Goal: Information Seeking & Learning: Learn about a topic

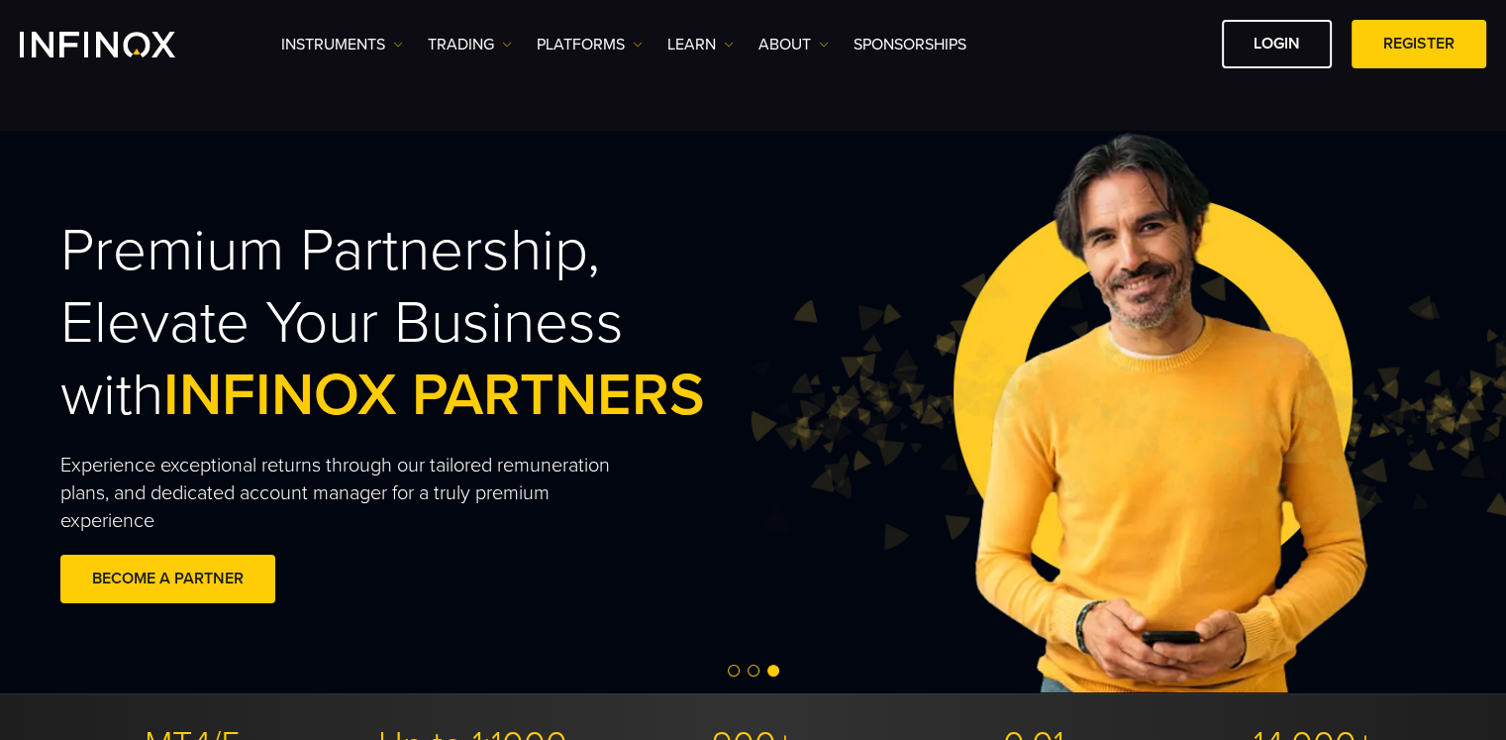
scroll to position [1227, 0]
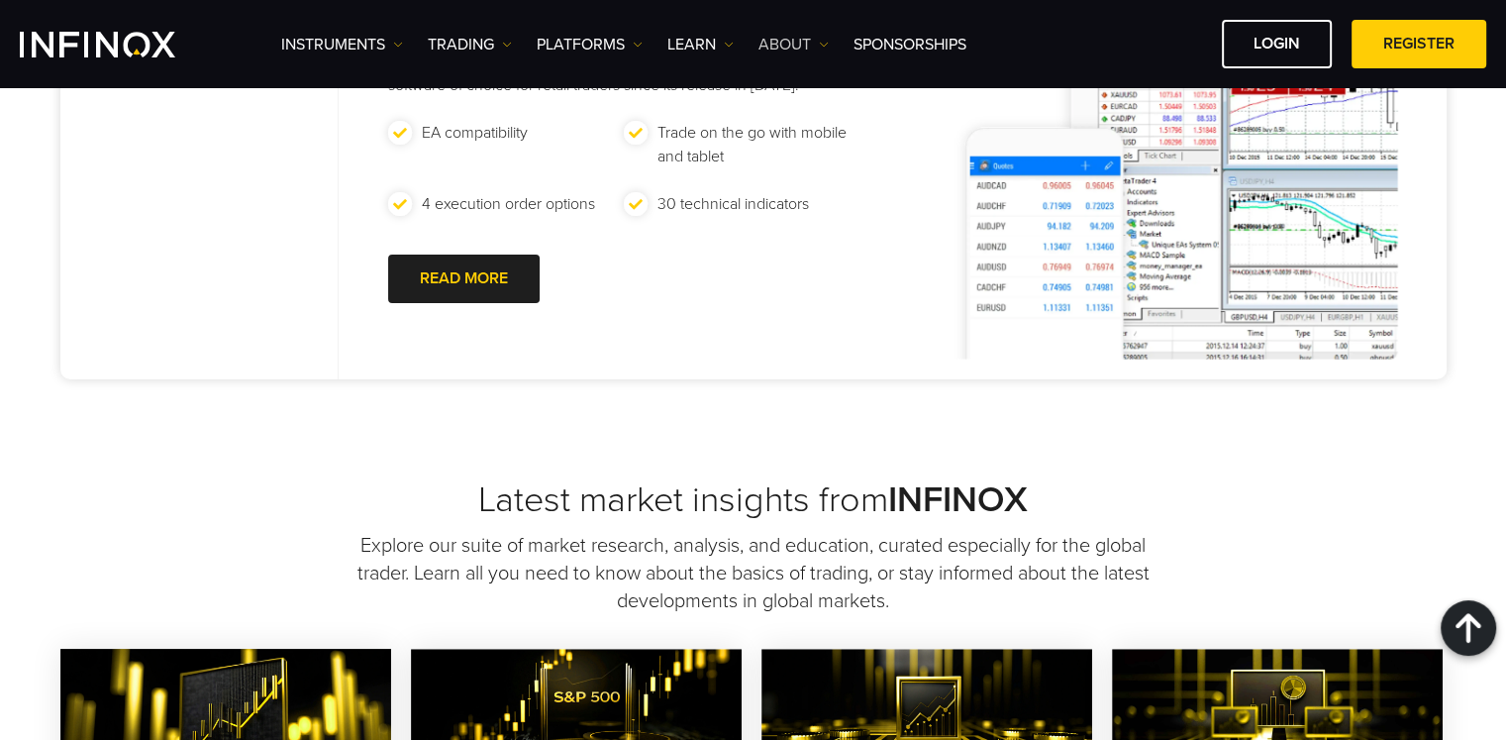
click at [824, 45] on img at bounding box center [824, 45] width 10 height 10
click at [818, 93] on link "About INFINOX" at bounding box center [831, 107] width 145 height 43
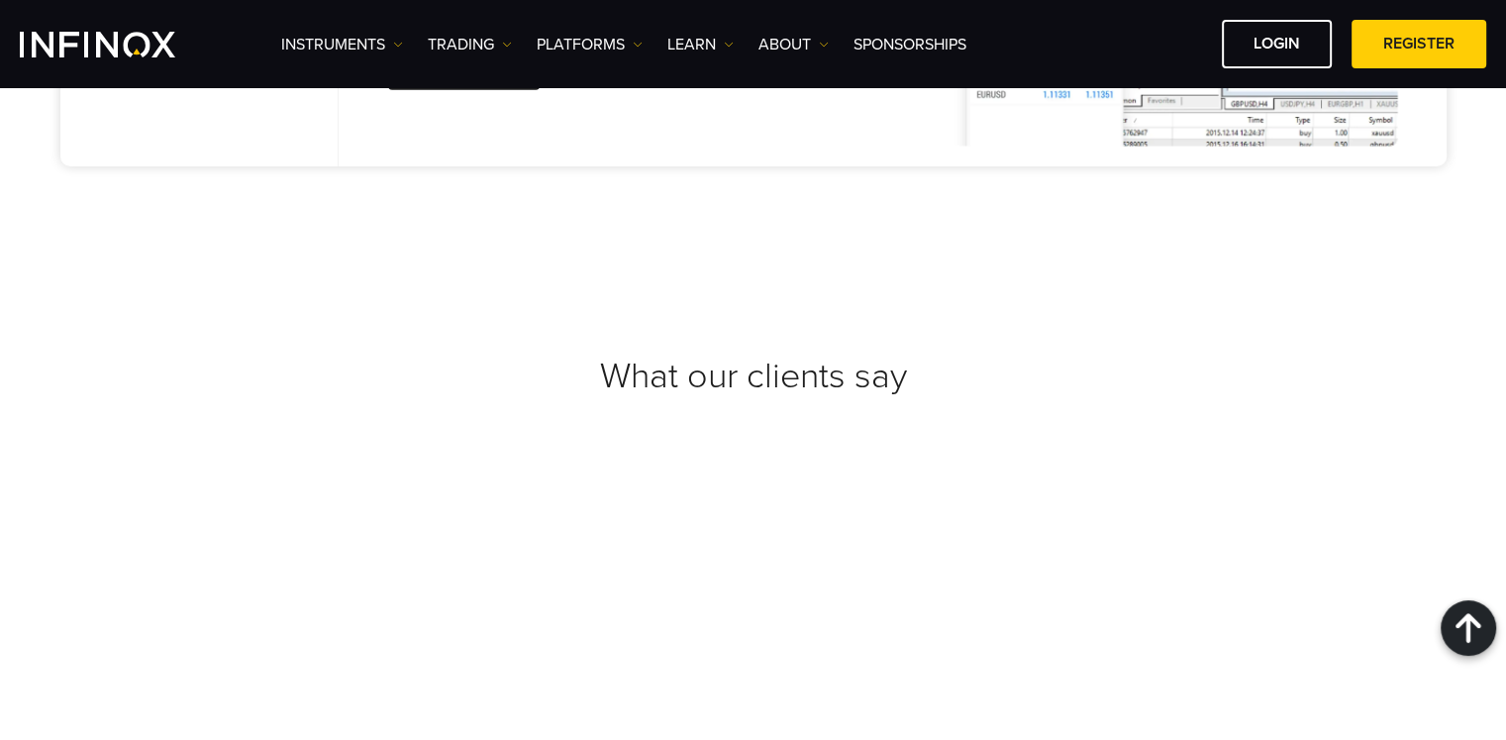
scroll to position [7068, 0]
click at [799, 33] on link "ABOUT" at bounding box center [794, 45] width 70 height 24
click at [587, 42] on link "PLATFORMS" at bounding box center [590, 45] width 106 height 24
click at [706, 53] on link "Learn" at bounding box center [701, 45] width 66 height 24
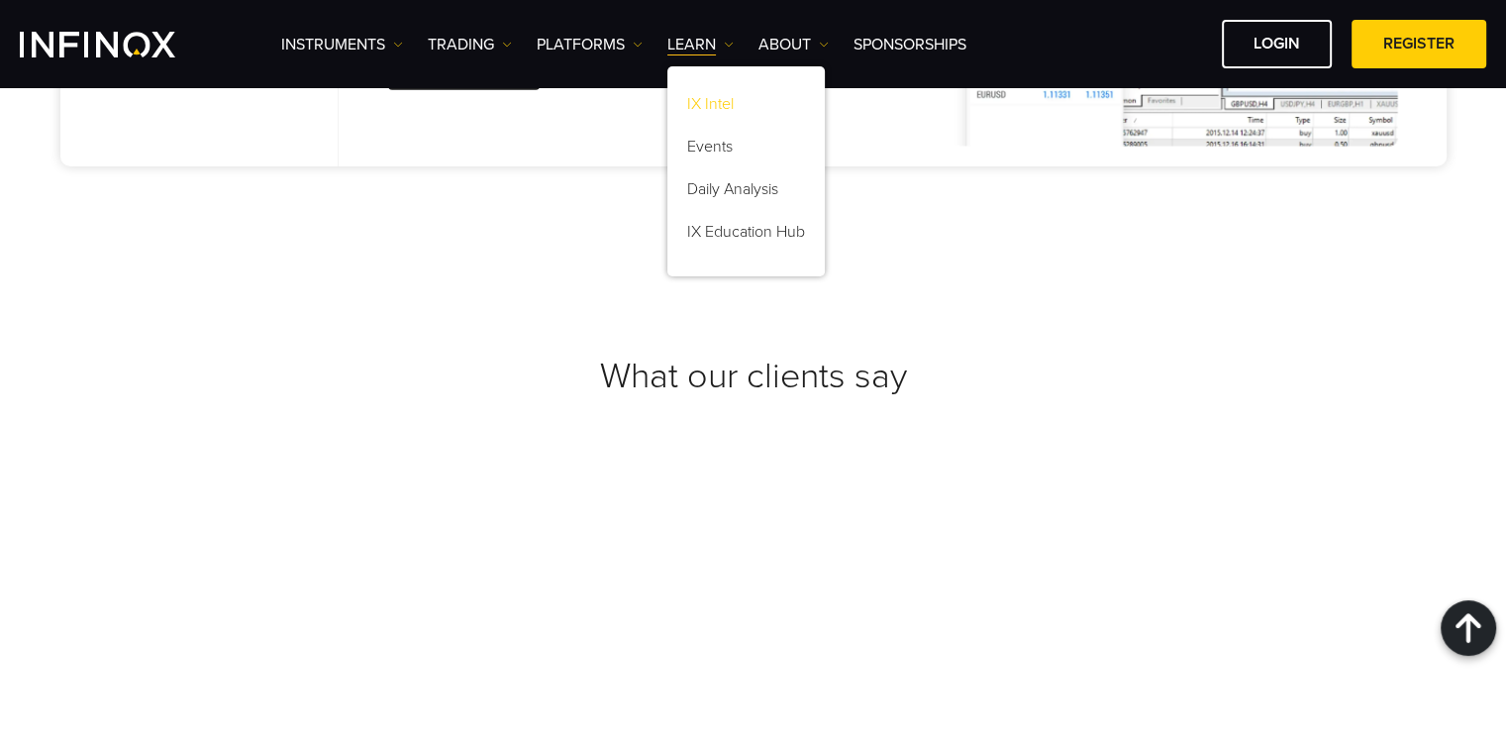
click at [722, 111] on link "IX Intel" at bounding box center [746, 107] width 157 height 43
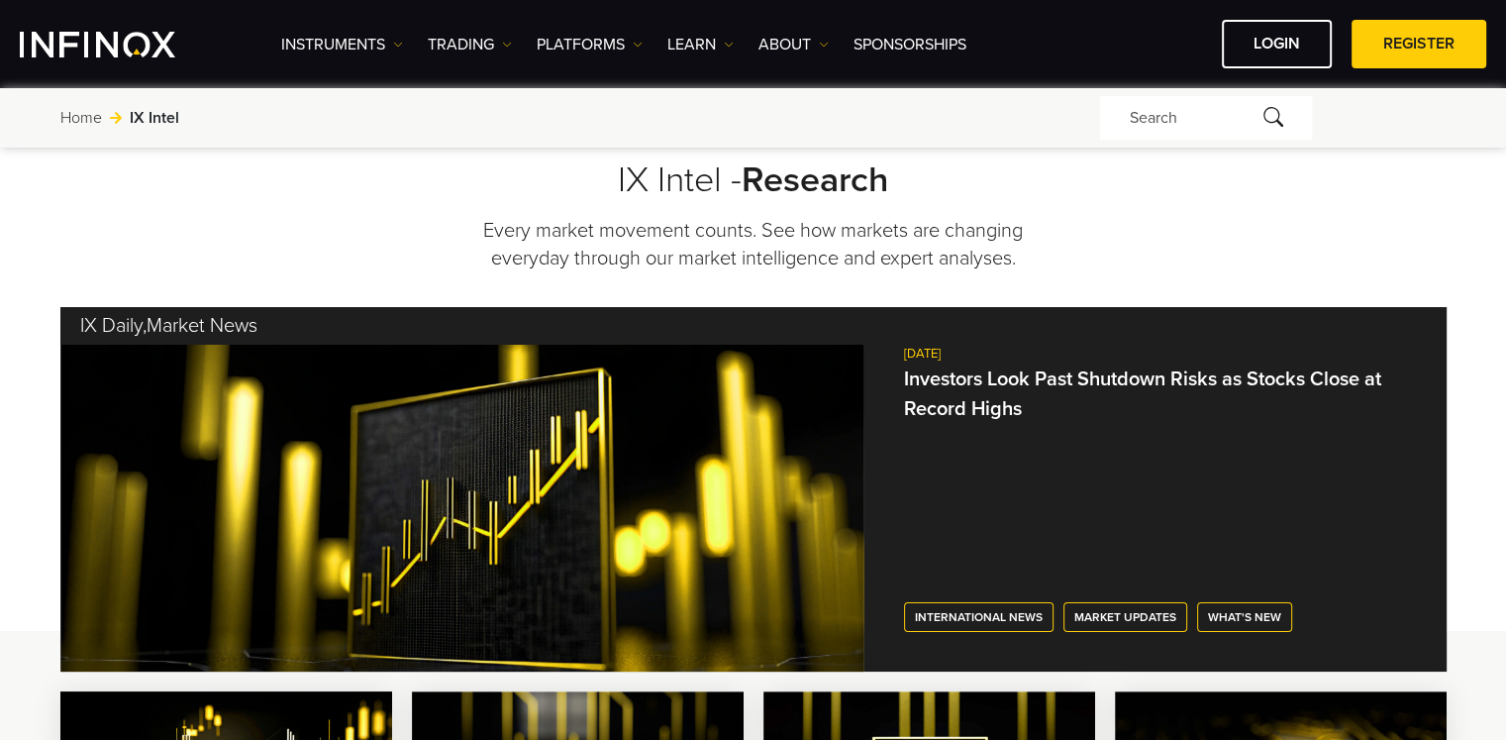
scroll to position [302, 0]
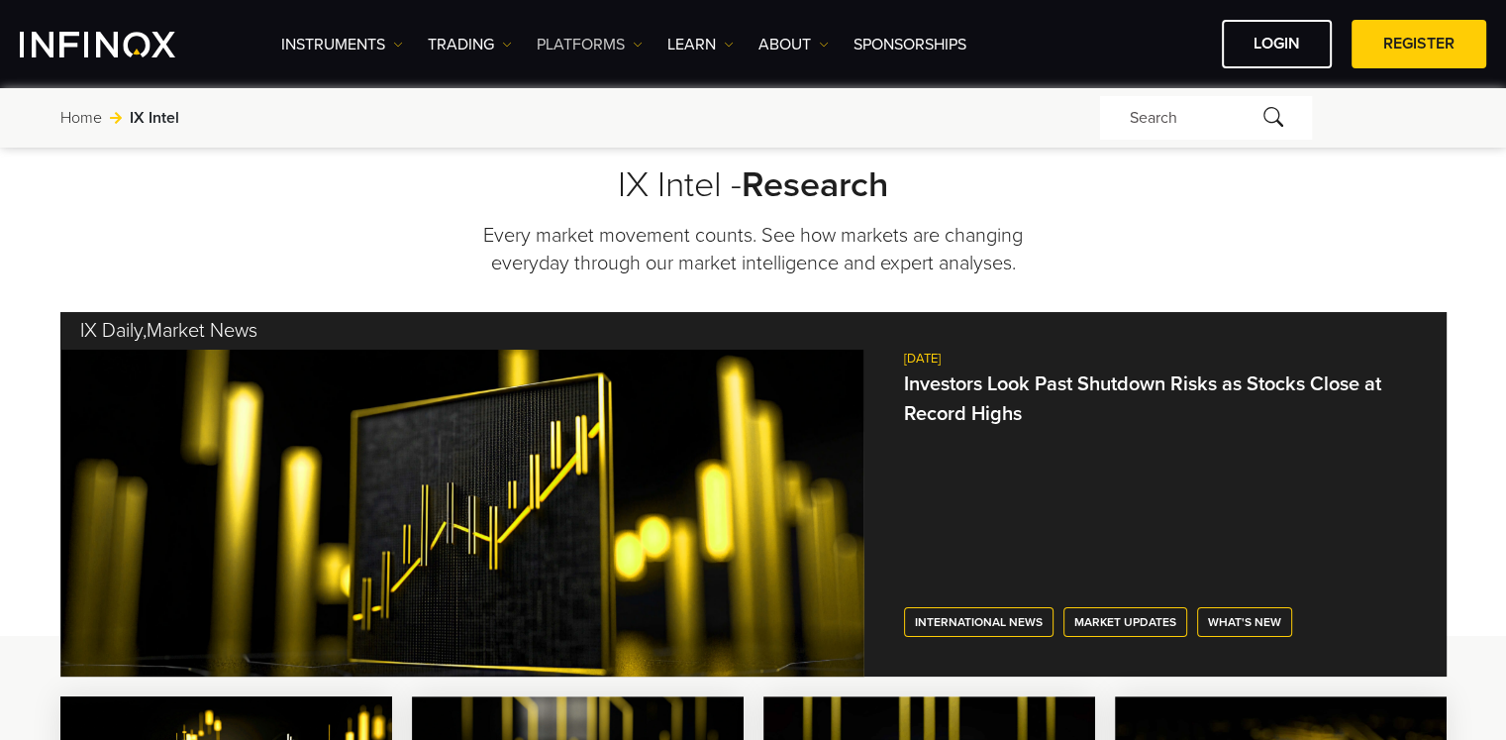
click at [563, 38] on link "PLATFORMS" at bounding box center [590, 45] width 106 height 24
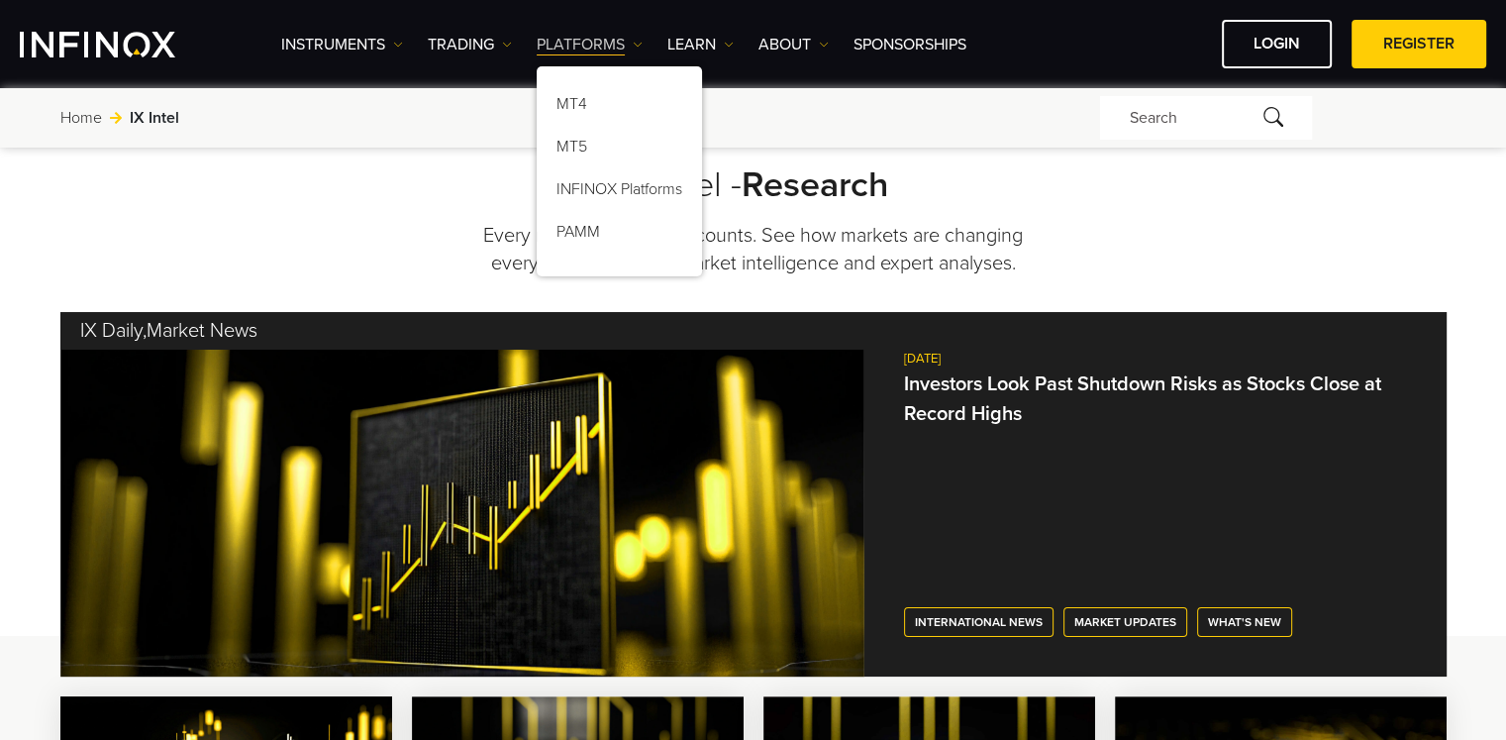
scroll to position [0, 0]
click at [491, 43] on link "TRADING" at bounding box center [470, 45] width 84 height 24
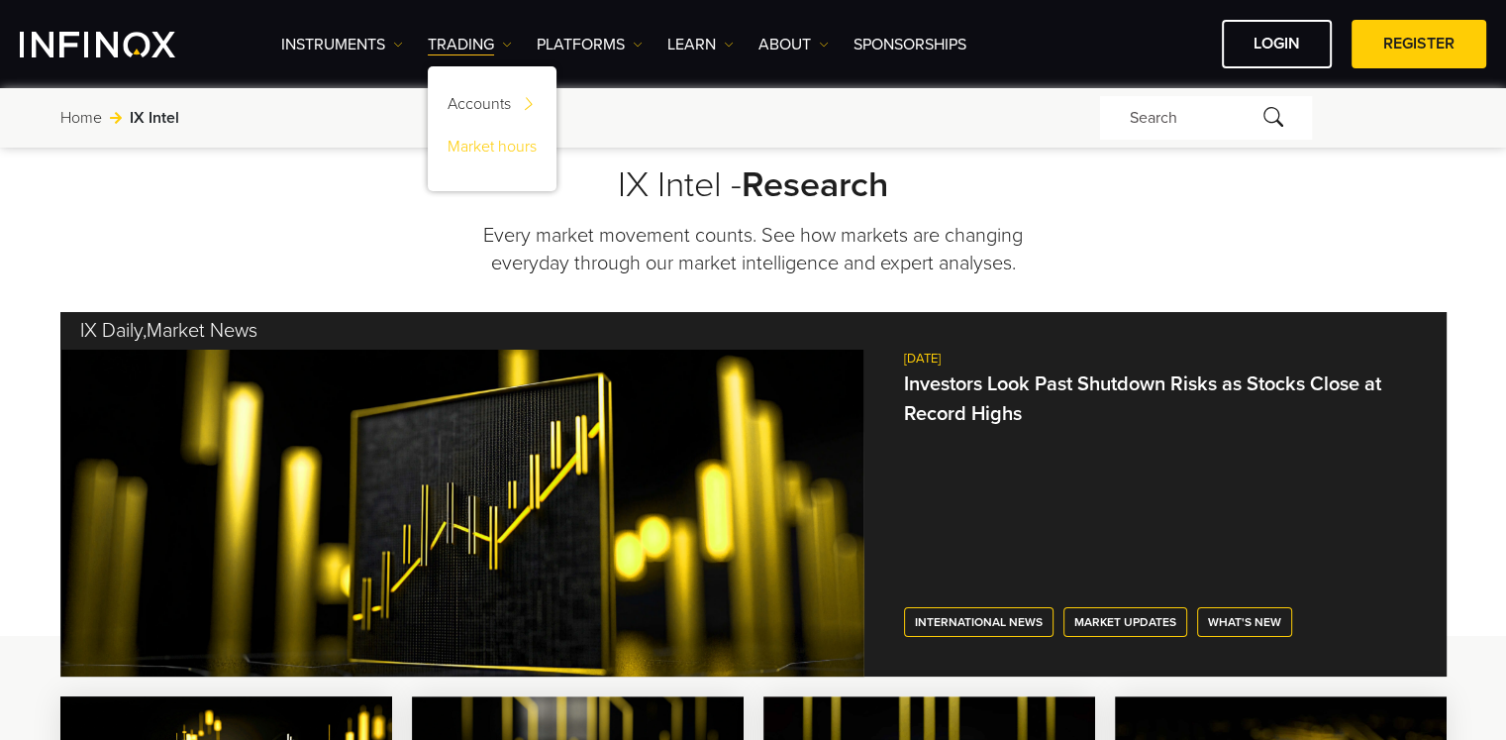
click at [507, 138] on link "Market hours" at bounding box center [492, 150] width 129 height 43
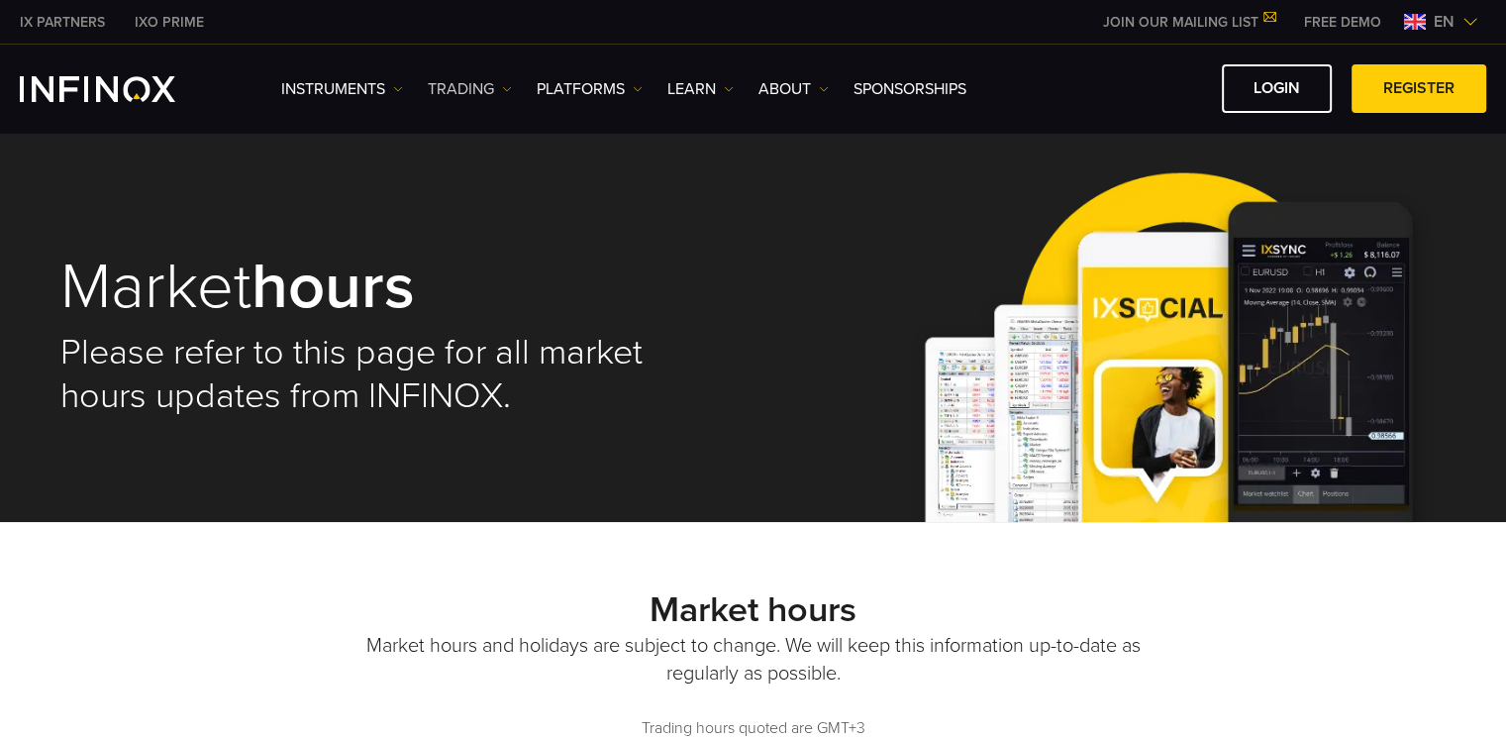
click at [476, 84] on link "TRADING" at bounding box center [470, 89] width 84 height 24
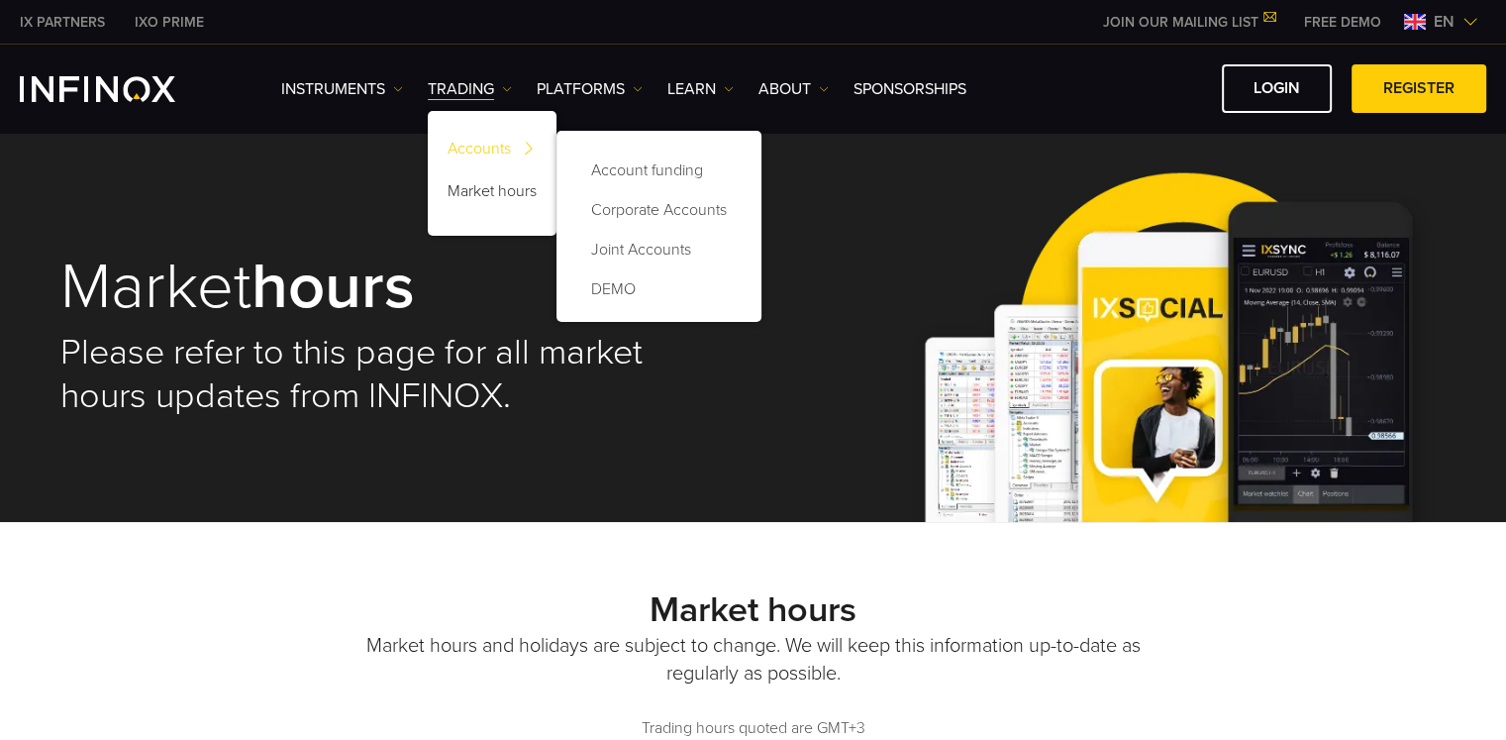
click at [499, 143] on link "Accounts" at bounding box center [492, 152] width 129 height 43
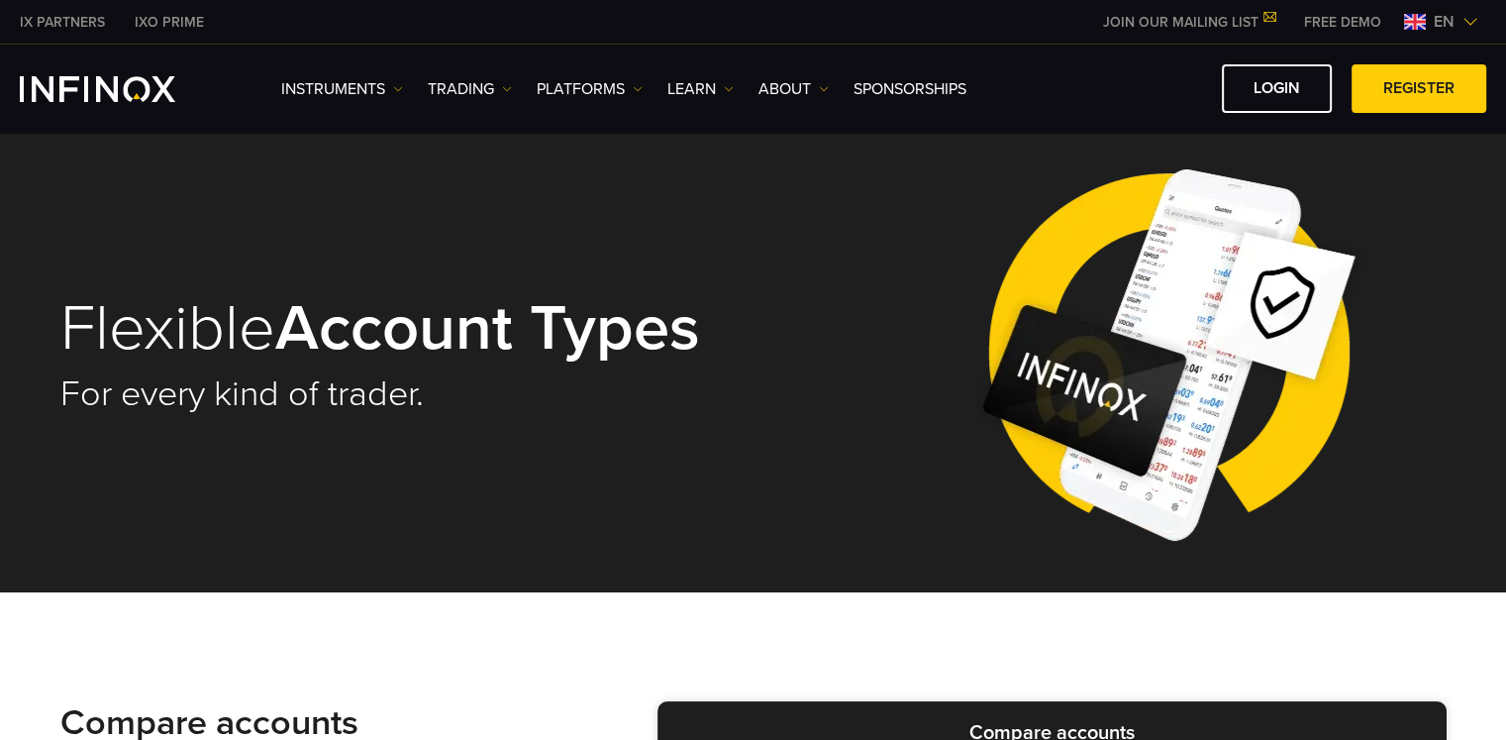
click at [345, 73] on div "Instruments Instruments Account funding DEMO" at bounding box center [883, 88] width 1205 height 49
click at [357, 86] on link "Instruments" at bounding box center [342, 89] width 122 height 24
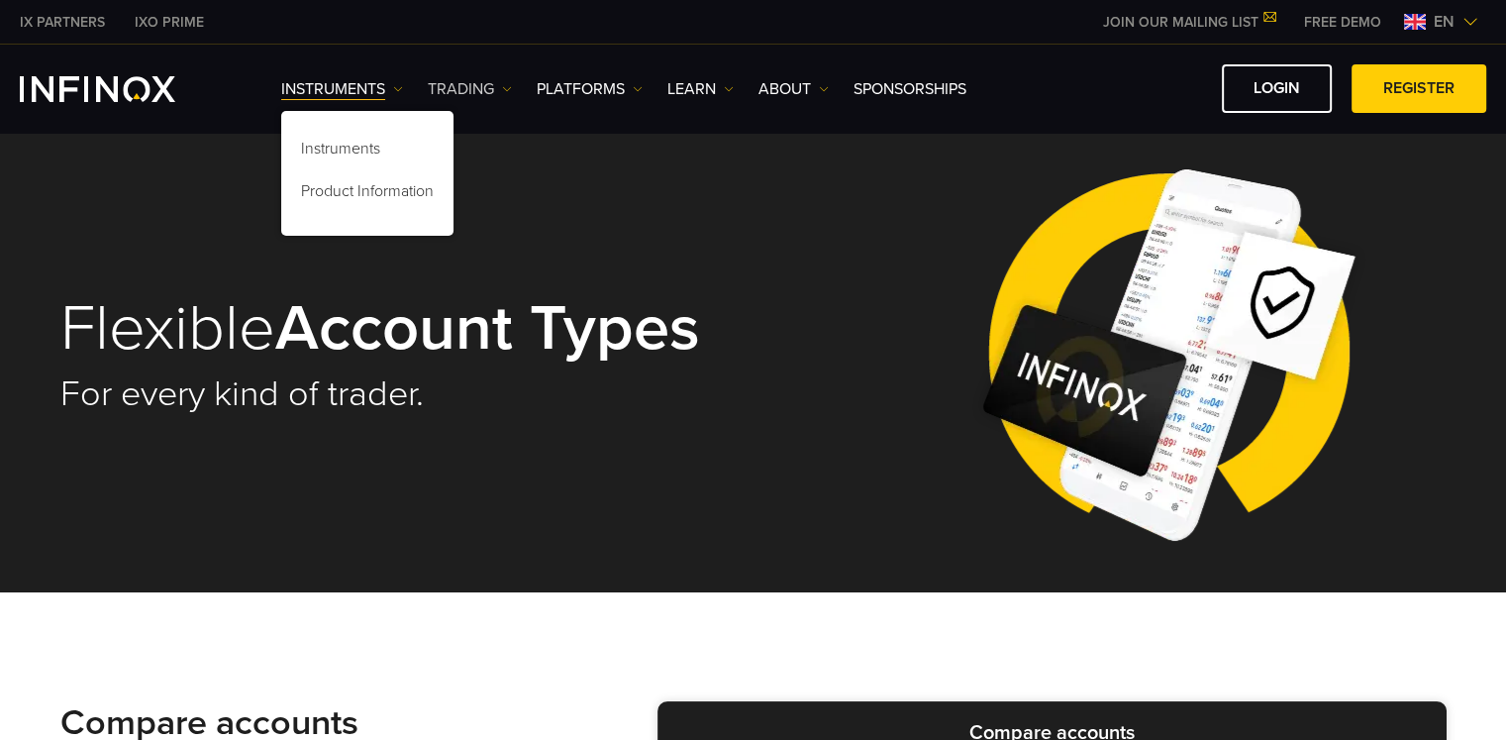
click at [454, 85] on link "TRADING" at bounding box center [470, 89] width 84 height 24
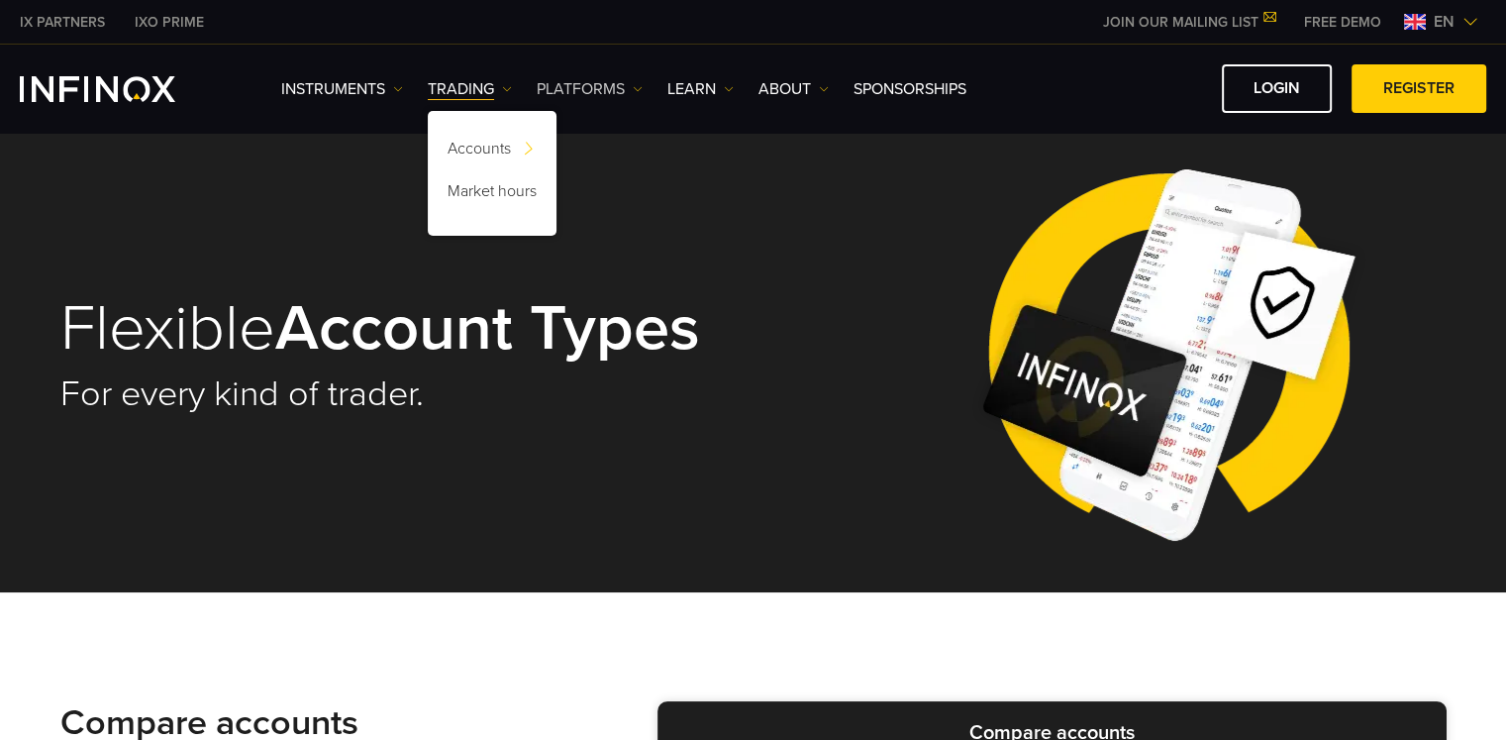
click at [627, 77] on link "PLATFORMS" at bounding box center [590, 89] width 106 height 24
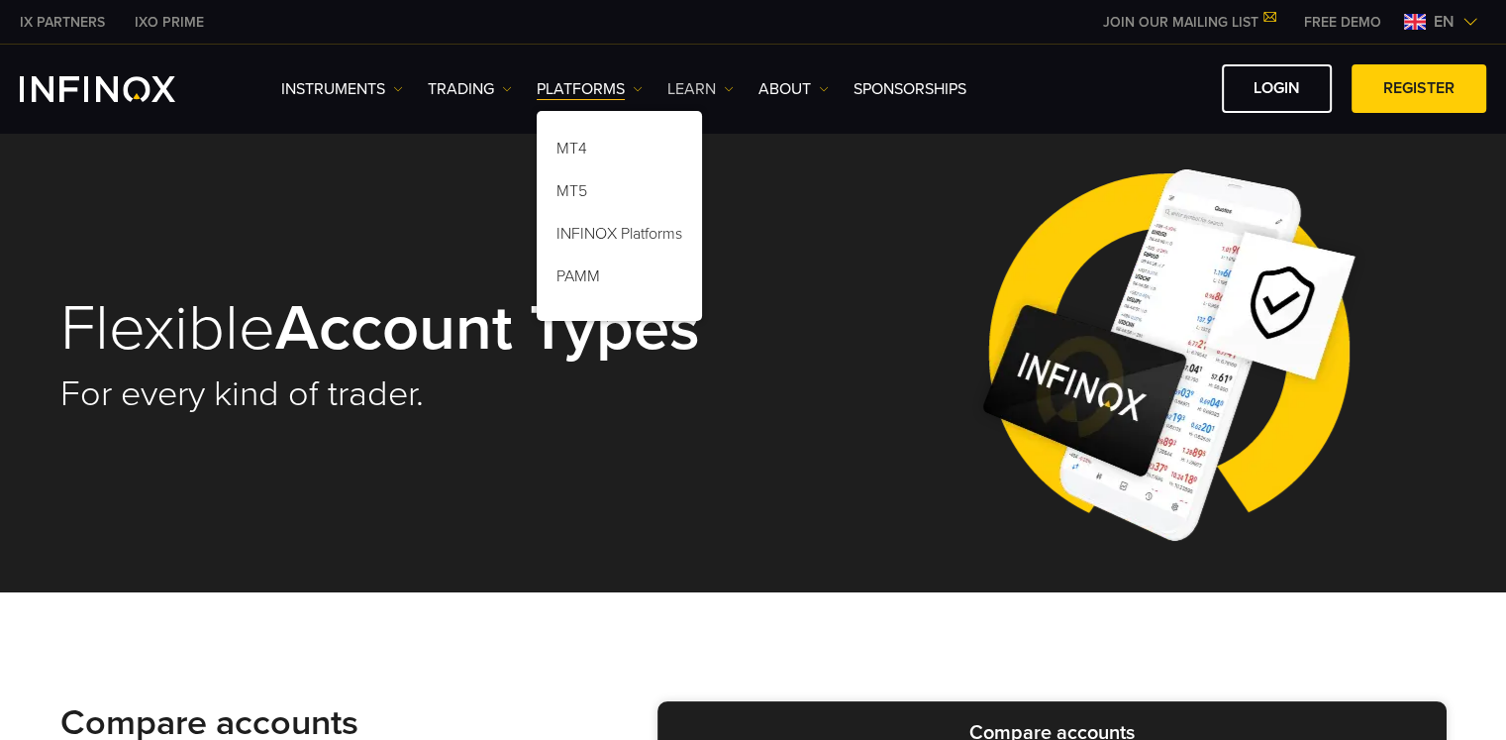
click at [711, 82] on link "Learn" at bounding box center [701, 89] width 66 height 24
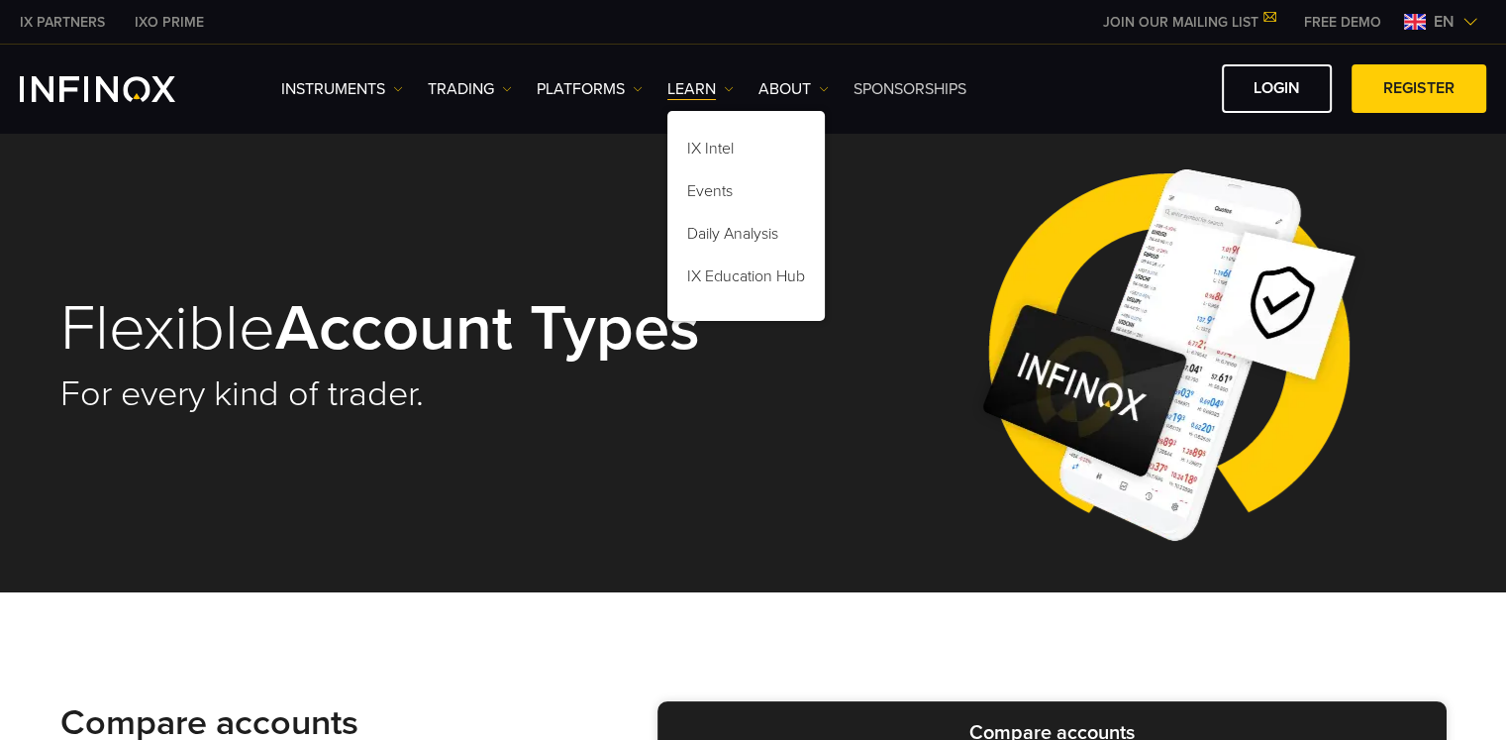
click at [908, 80] on link "SPONSORSHIPS" at bounding box center [910, 89] width 113 height 24
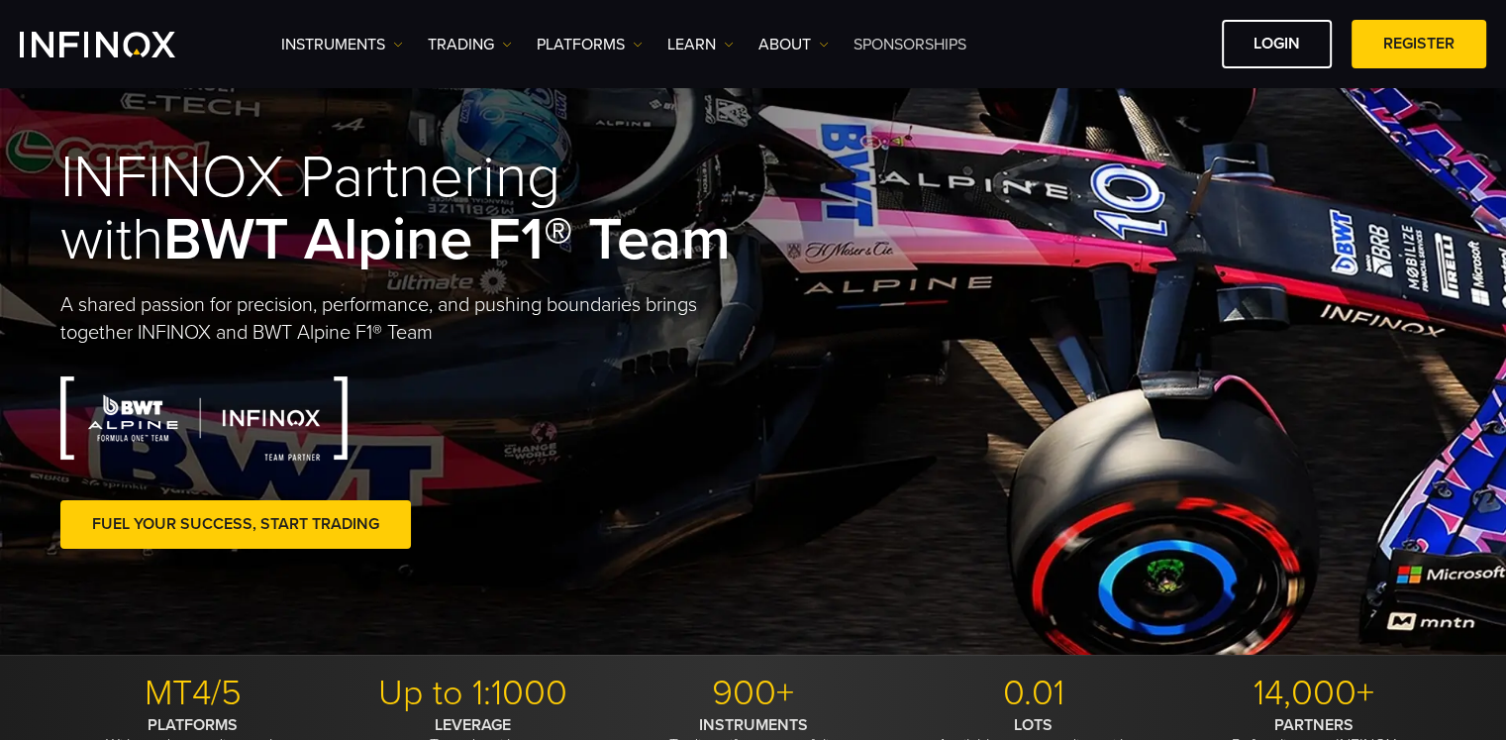
click at [882, 39] on link "SPONSORSHIPS" at bounding box center [910, 45] width 113 height 24
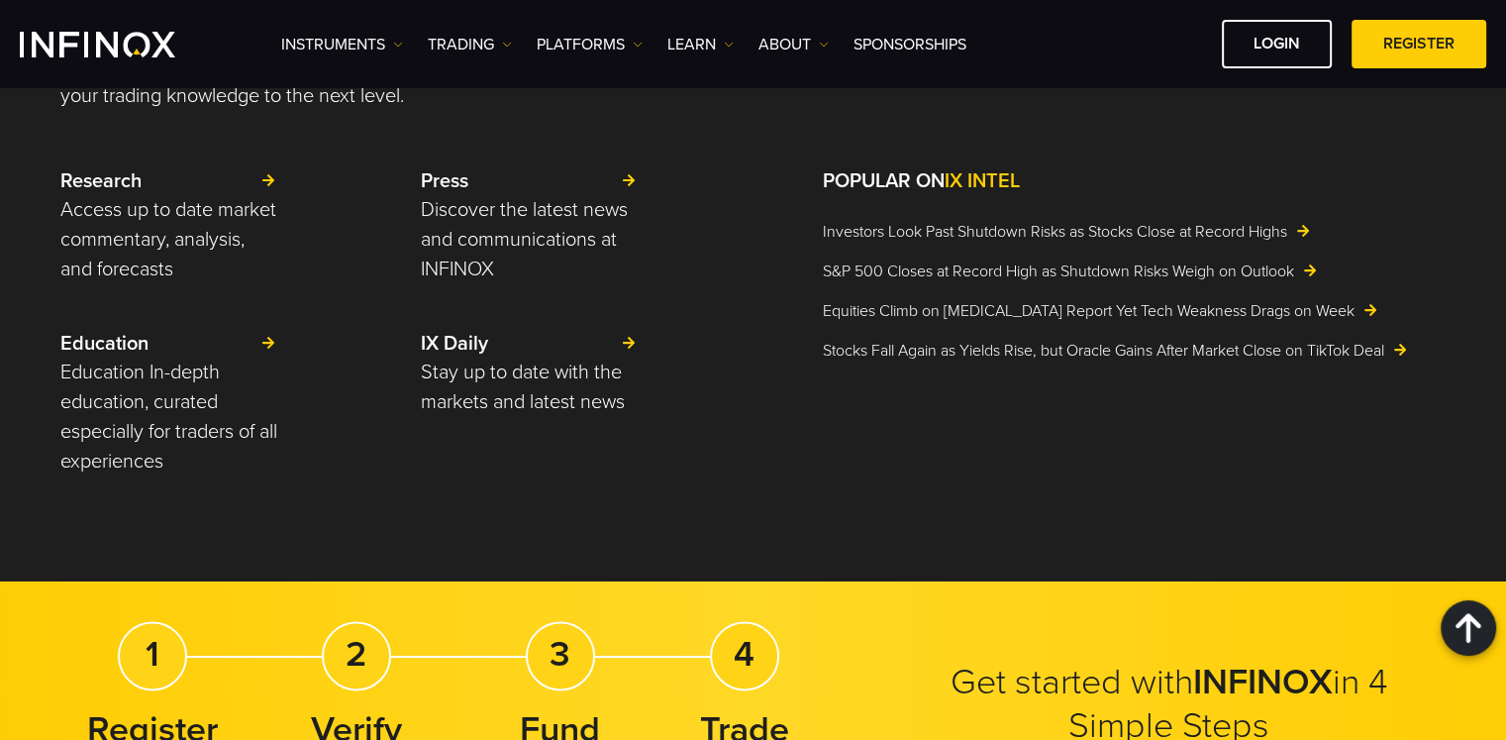
scroll to position [2547, 0]
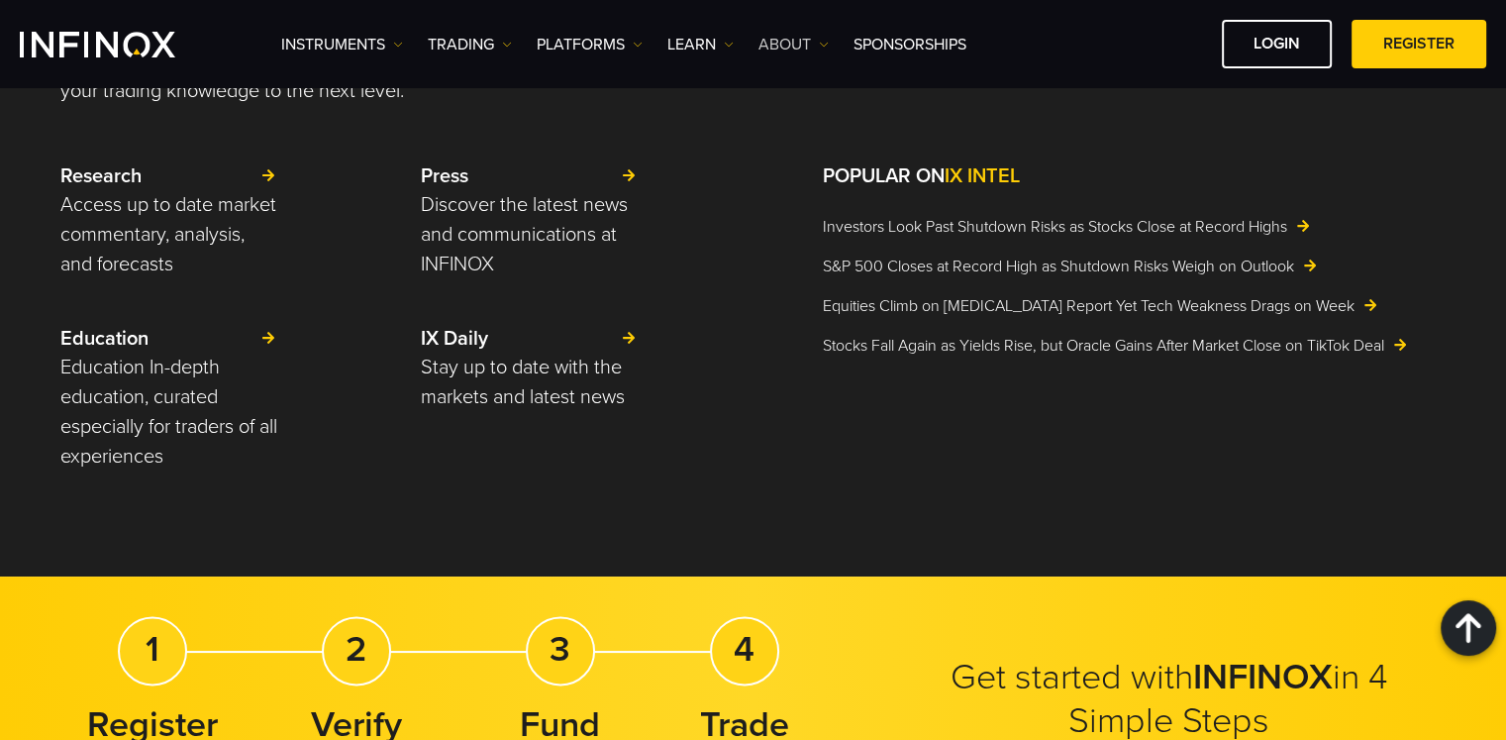
click at [821, 37] on link "ABOUT" at bounding box center [794, 45] width 70 height 24
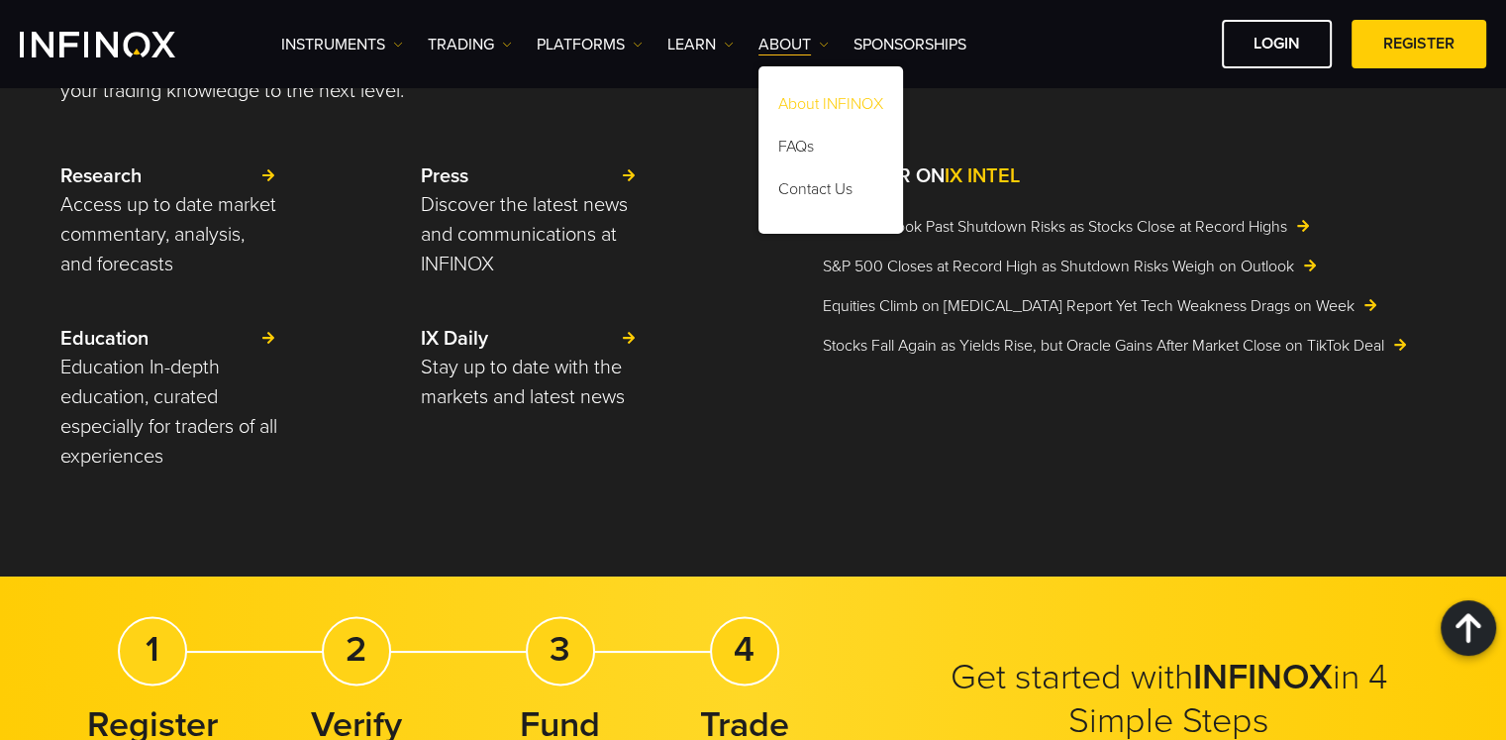
click at [788, 96] on link "About INFINOX" at bounding box center [831, 107] width 145 height 43
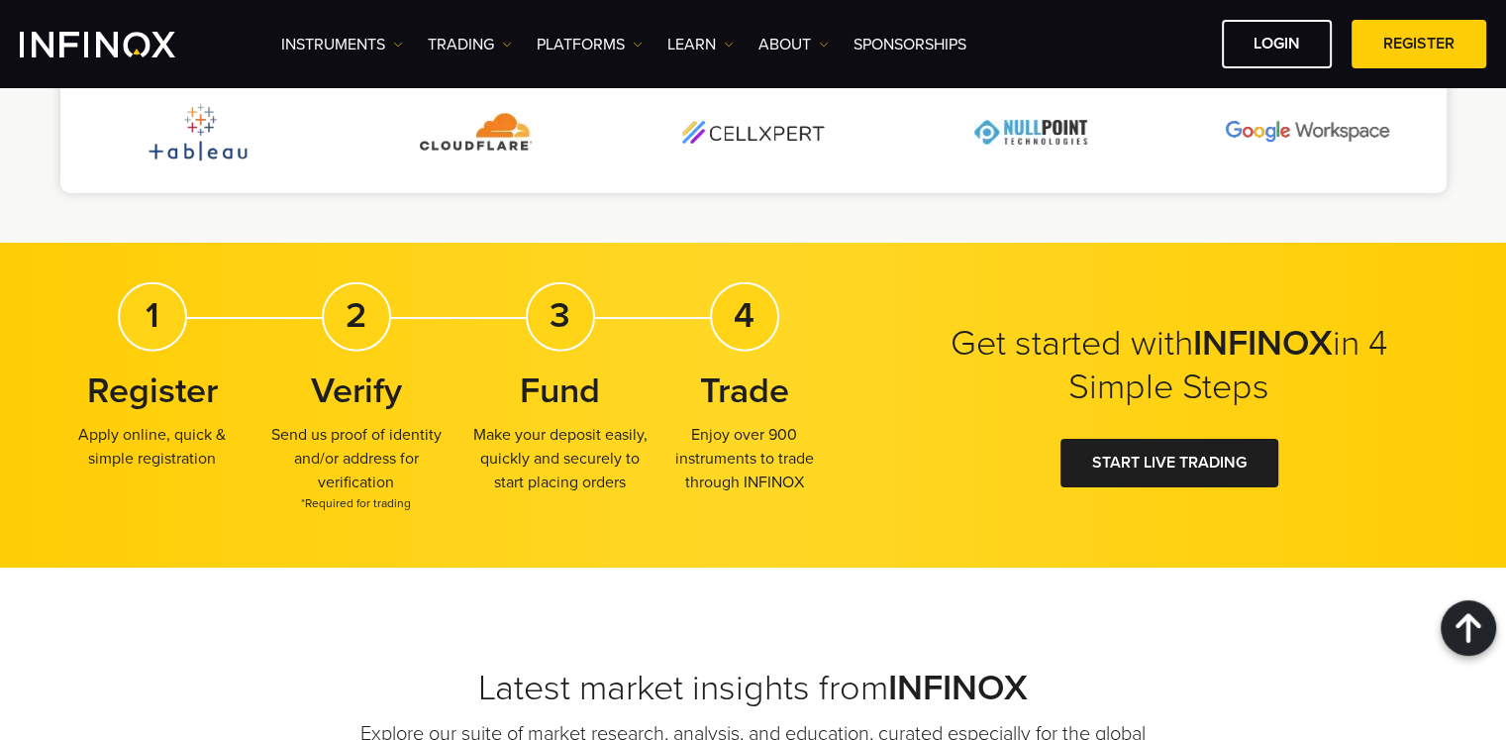
scroll to position [4730, 0]
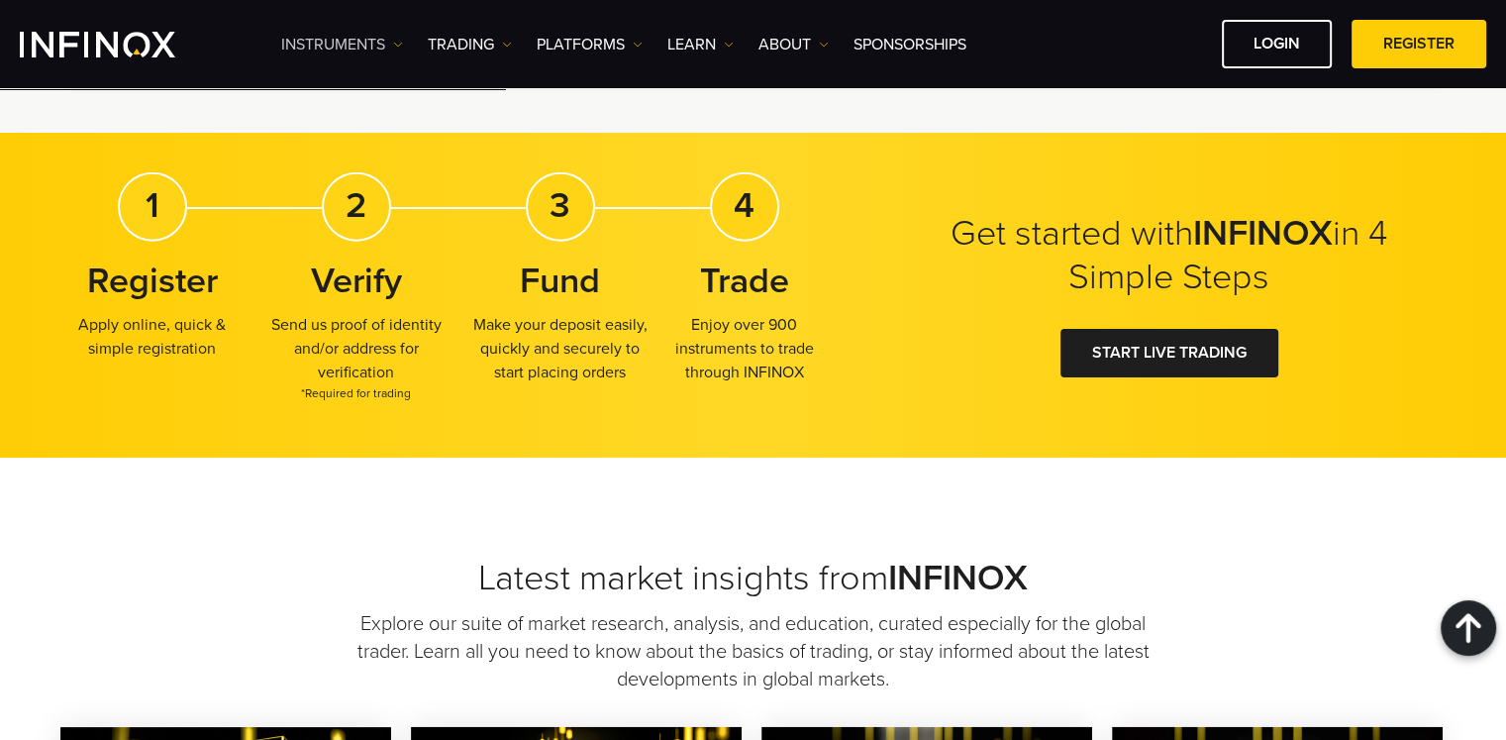
click at [339, 42] on link "Instruments" at bounding box center [342, 45] width 122 height 24
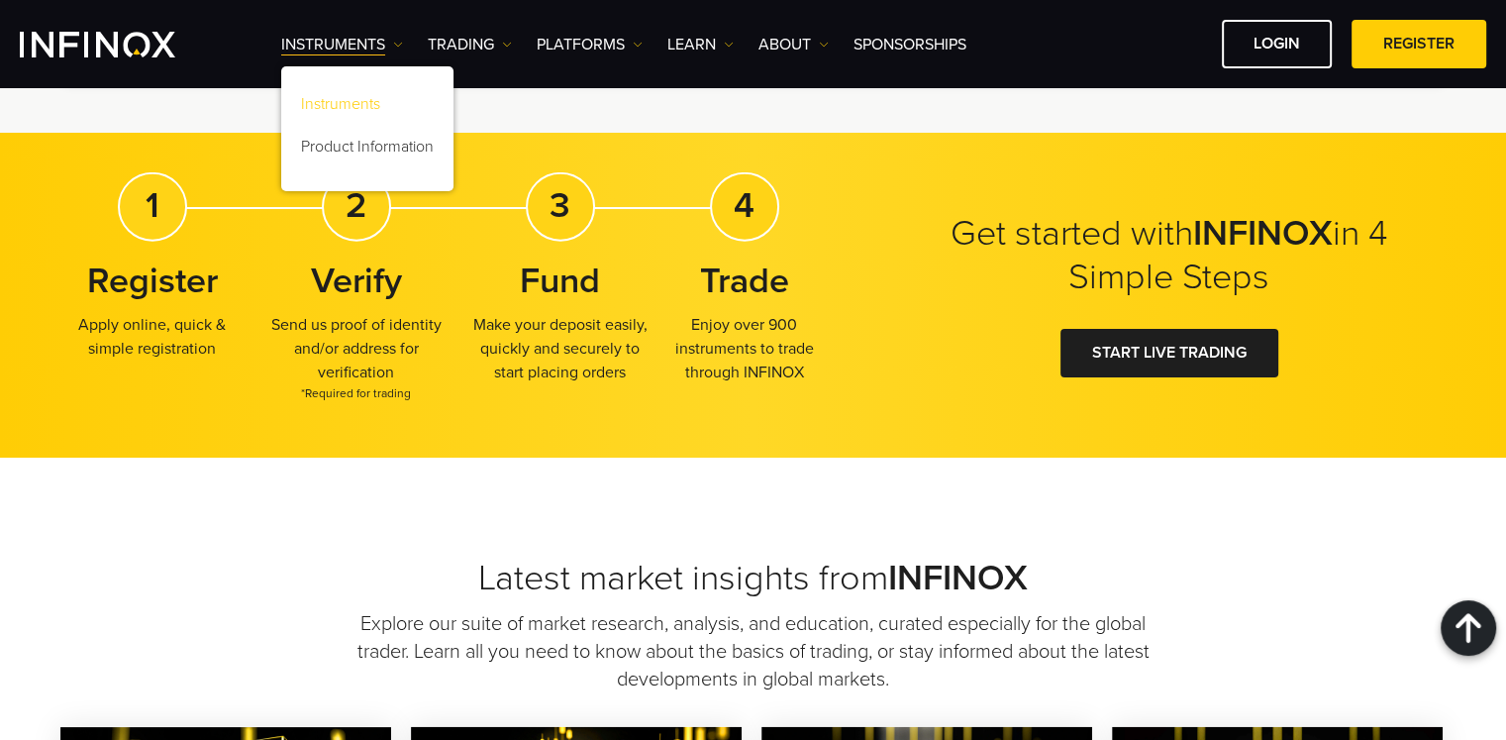
click at [360, 111] on link "Instruments" at bounding box center [367, 107] width 172 height 43
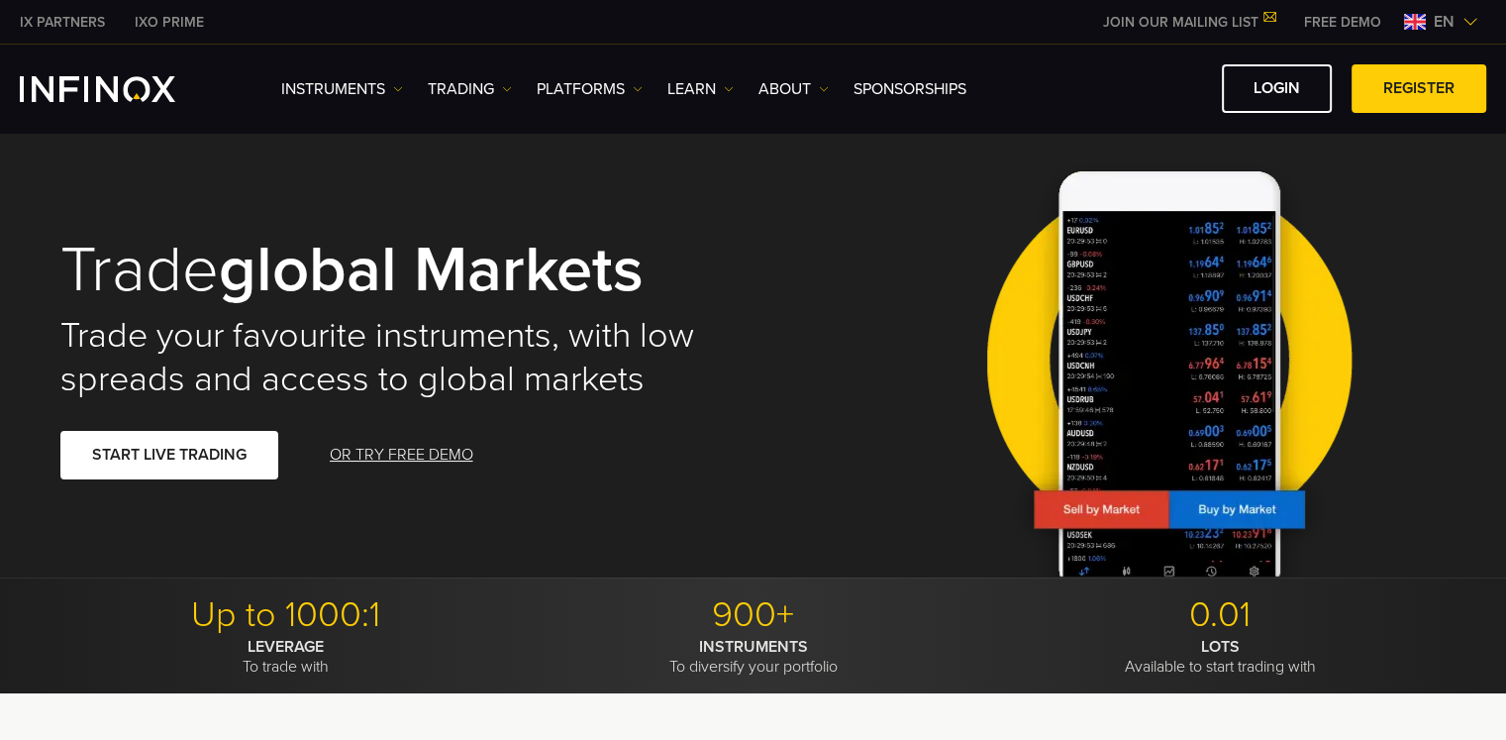
click at [29, 21] on link "IX PARTNERS" at bounding box center [62, 22] width 115 height 21
